Goal: Task Accomplishment & Management: Manage account settings

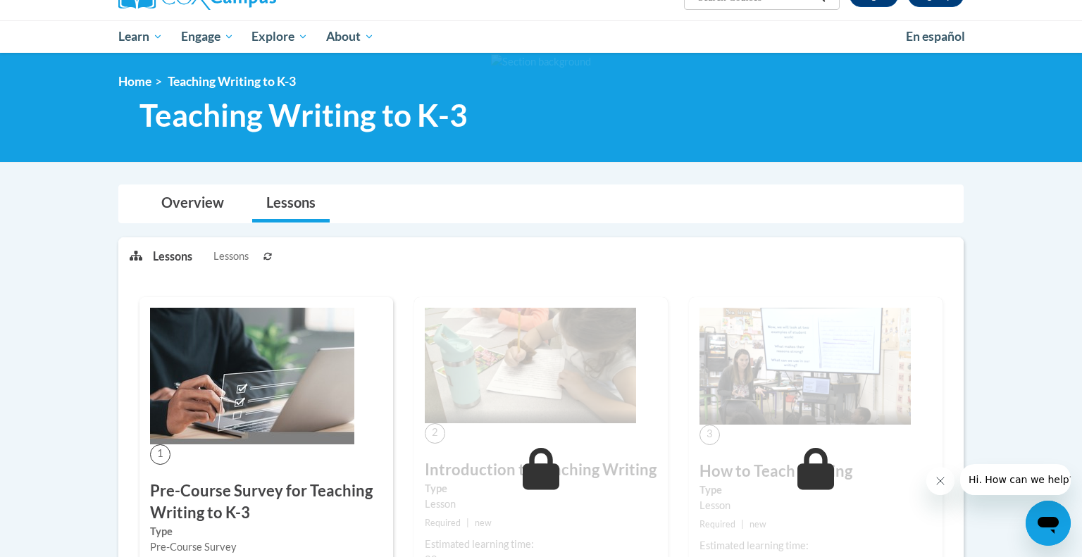
scroll to position [123, 0]
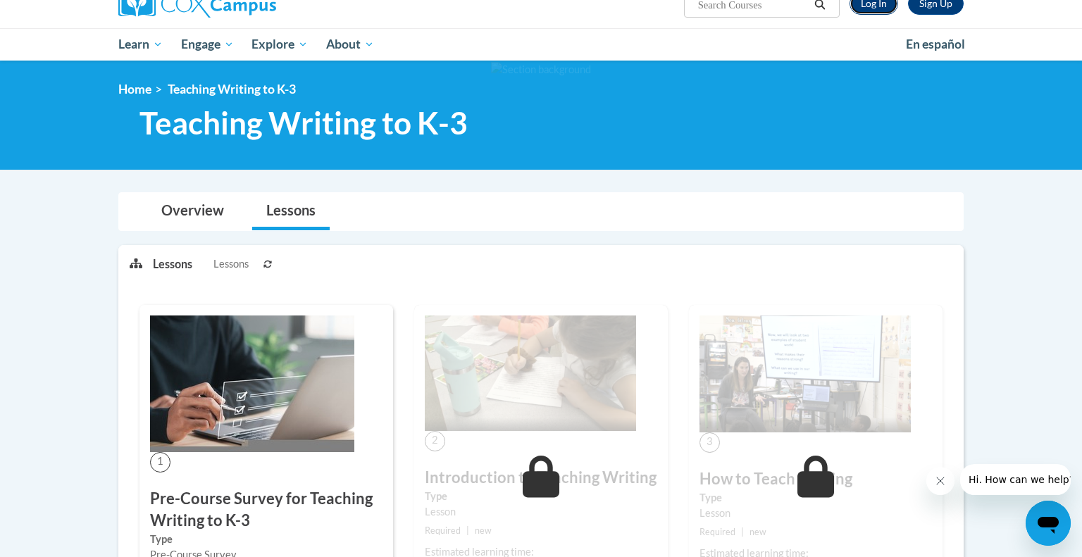
click at [861, 8] on link "Log In" at bounding box center [873, 3] width 49 height 23
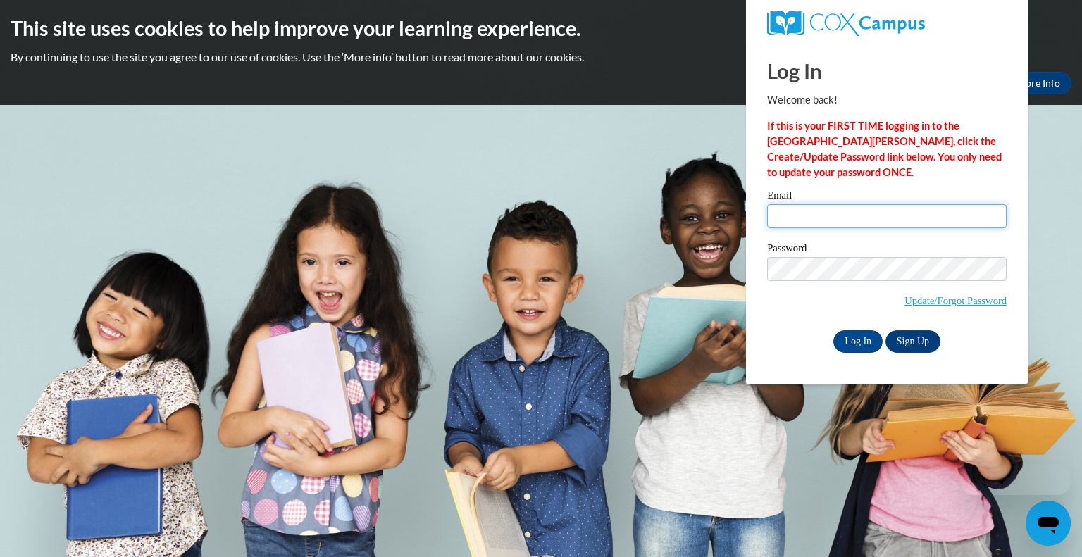
click at [790, 214] on input "Email" at bounding box center [886, 216] width 239 height 24
type input "[EMAIL_ADDRESS][DOMAIN_NAME]"
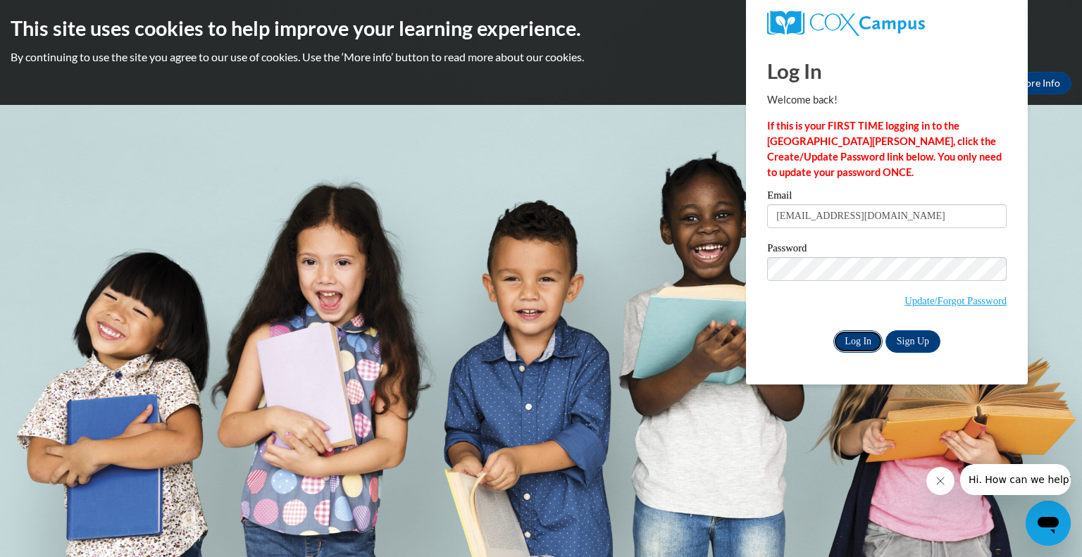
click at [859, 352] on input "Log In" at bounding box center [857, 341] width 49 height 23
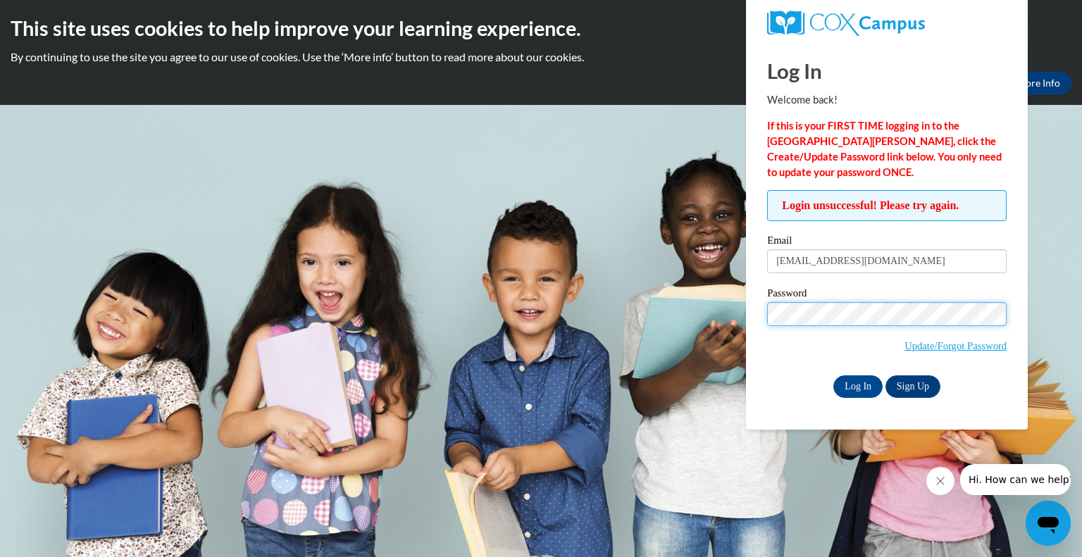
click at [833, 375] on input "Log In" at bounding box center [857, 386] width 49 height 23
click at [830, 296] on label "Password" at bounding box center [886, 295] width 239 height 14
click at [833, 375] on input "Log In" at bounding box center [857, 386] width 49 height 23
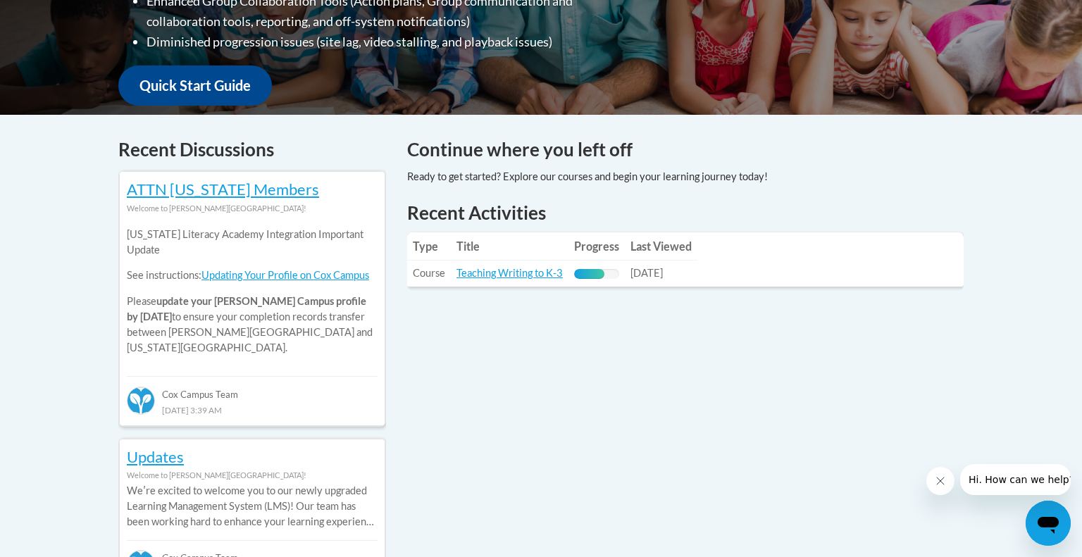
scroll to position [484, 0]
click at [516, 275] on link "Teaching Writing to K-3" at bounding box center [509, 273] width 106 height 12
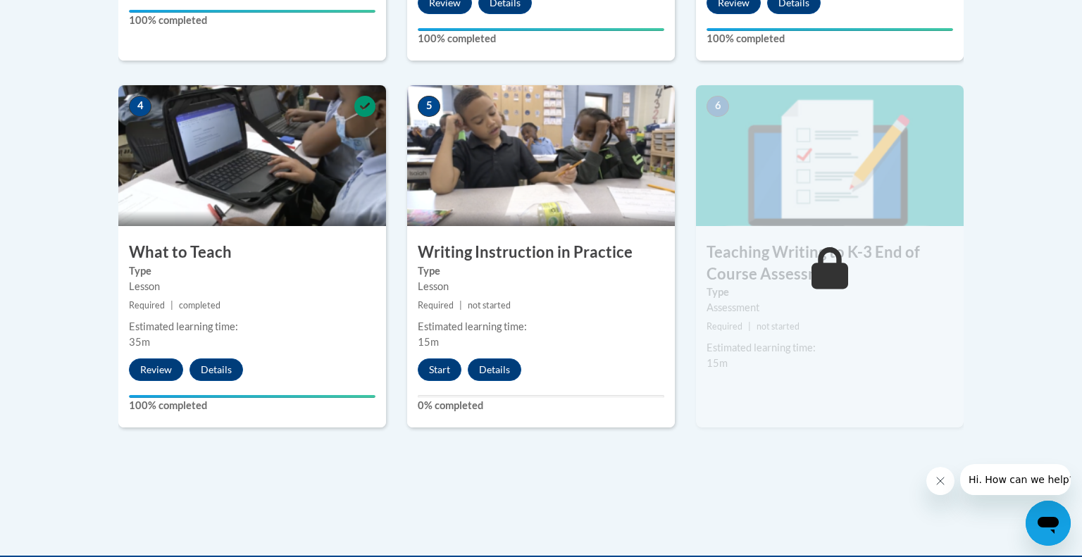
scroll to position [765, 0]
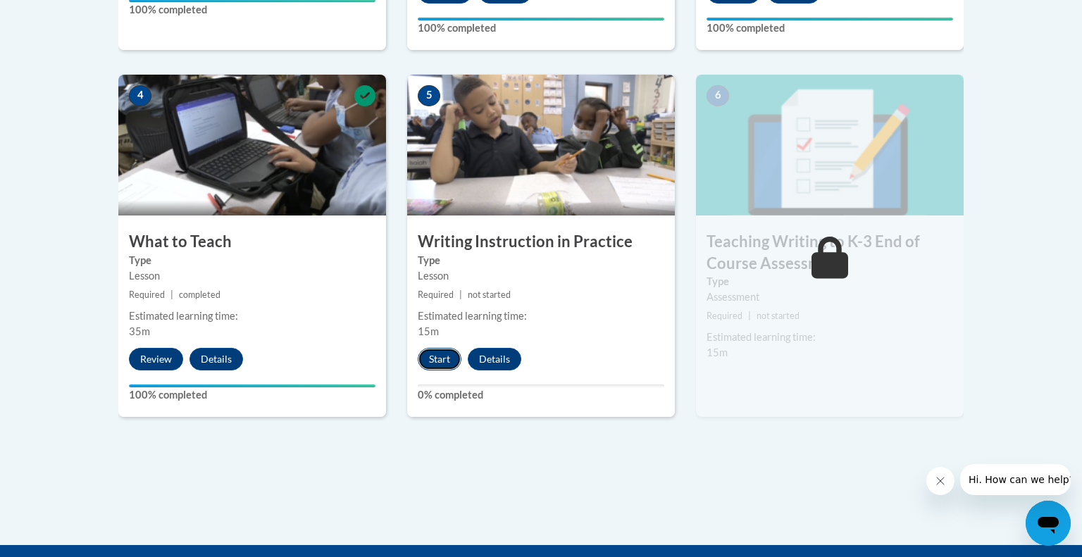
click at [431, 361] on button "Start" at bounding box center [440, 359] width 44 height 23
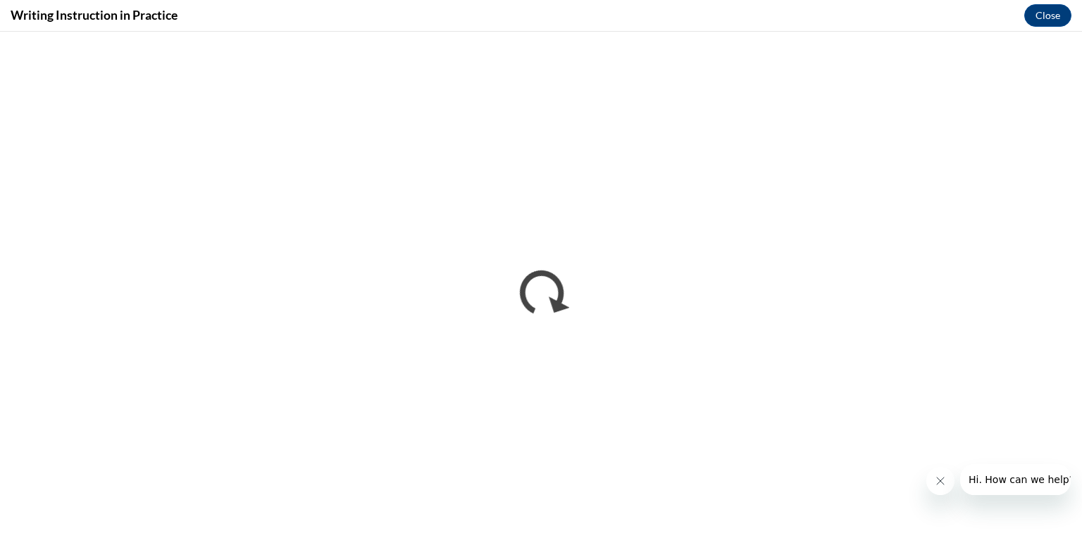
scroll to position [0, 0]
